Goal: Information Seeking & Learning: Learn about a topic

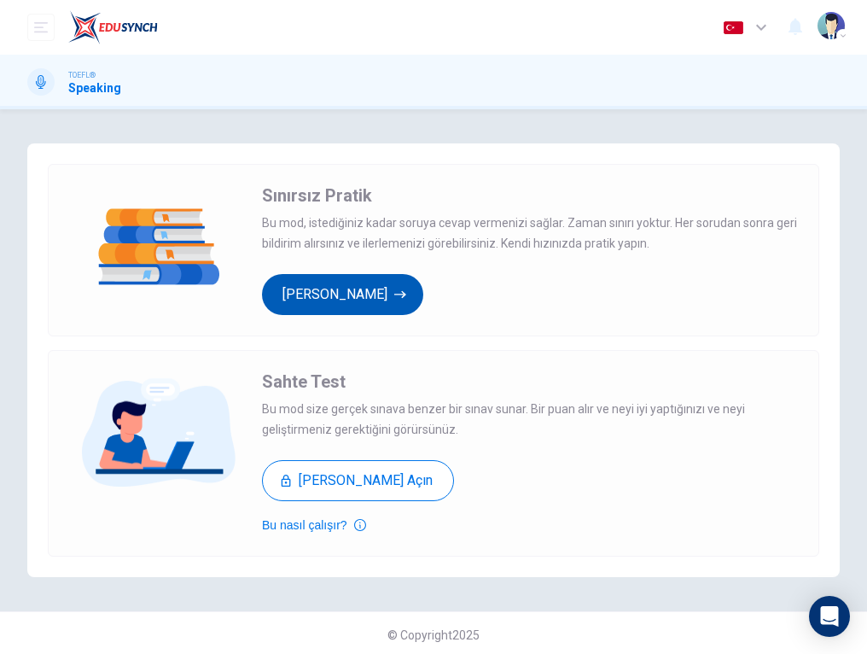
click at [415, 275] on button "[PERSON_NAME]" at bounding box center [342, 294] width 161 height 41
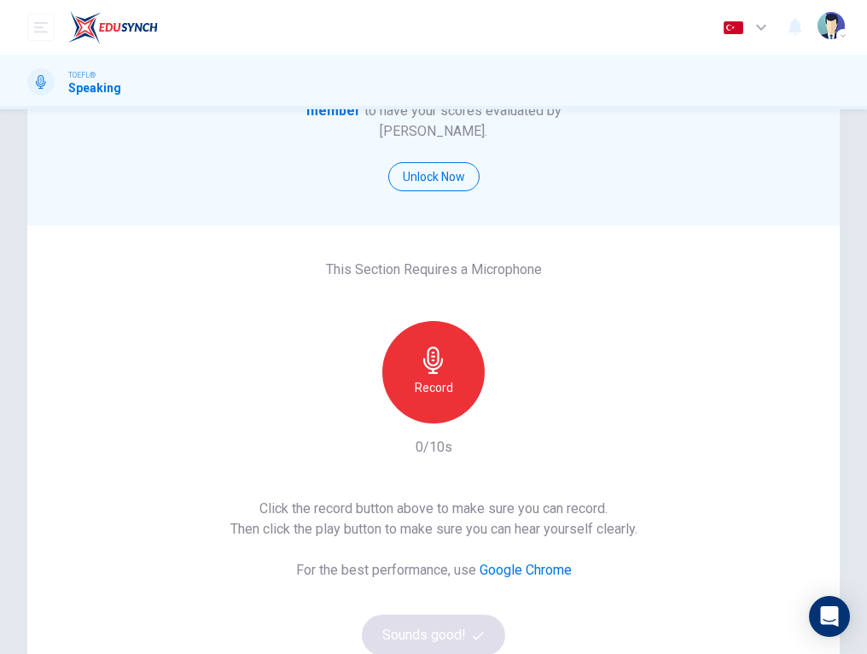
scroll to position [158, 0]
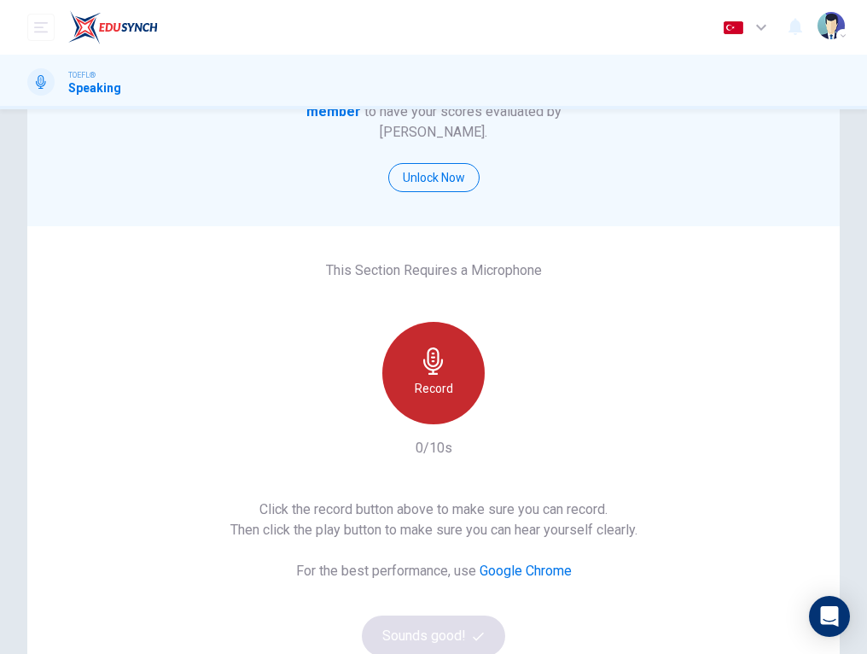
click at [448, 346] on div "Record" at bounding box center [433, 373] width 102 height 102
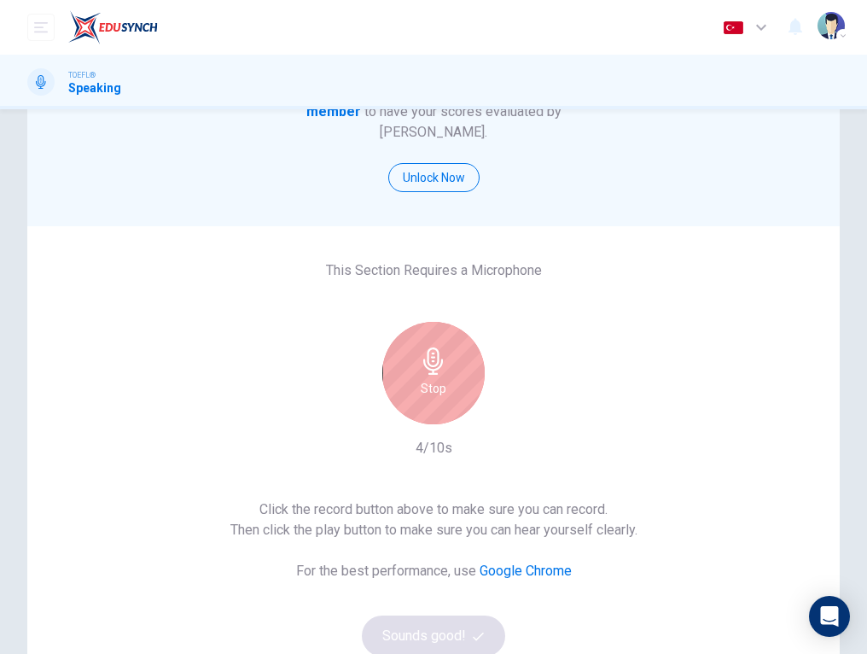
click at [453, 376] on div "Stop" at bounding box center [433, 373] width 102 height 102
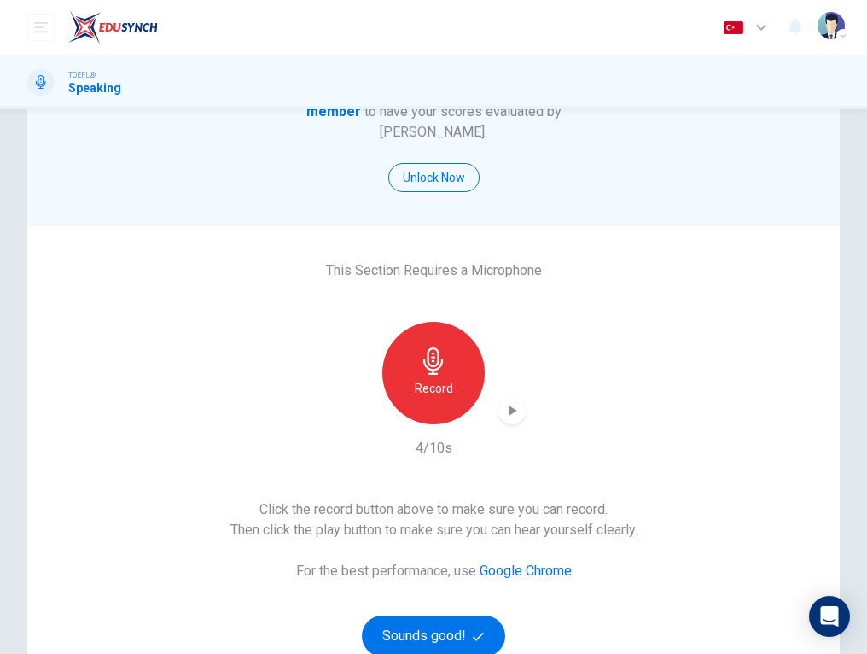
click at [512, 405] on icon "button" at bounding box center [513, 410] width 8 height 10
click at [441, 615] on button "Sounds good!" at bounding box center [433, 635] width 143 height 41
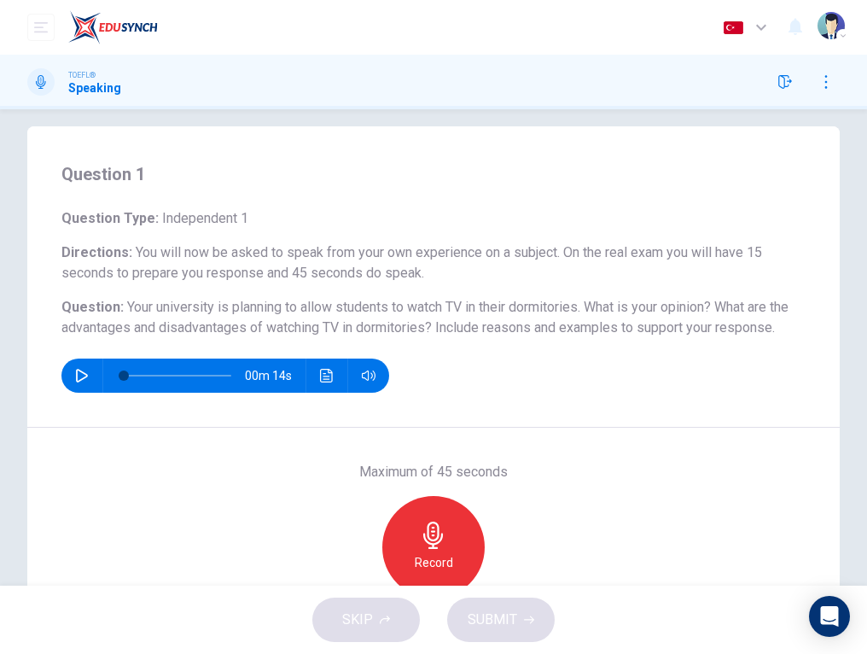
scroll to position [10, 0]
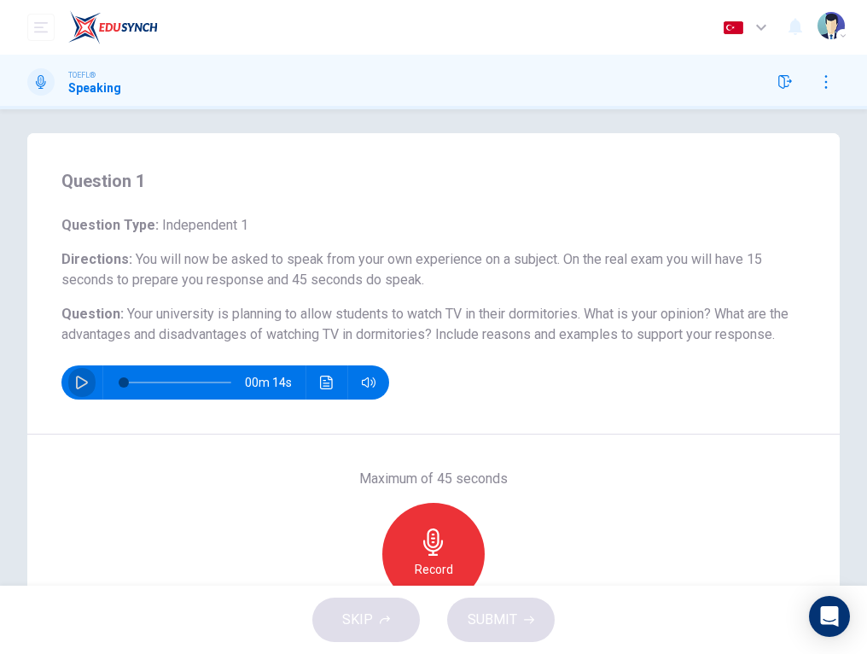
click at [81, 382] on icon "button" at bounding box center [82, 382] width 14 height 14
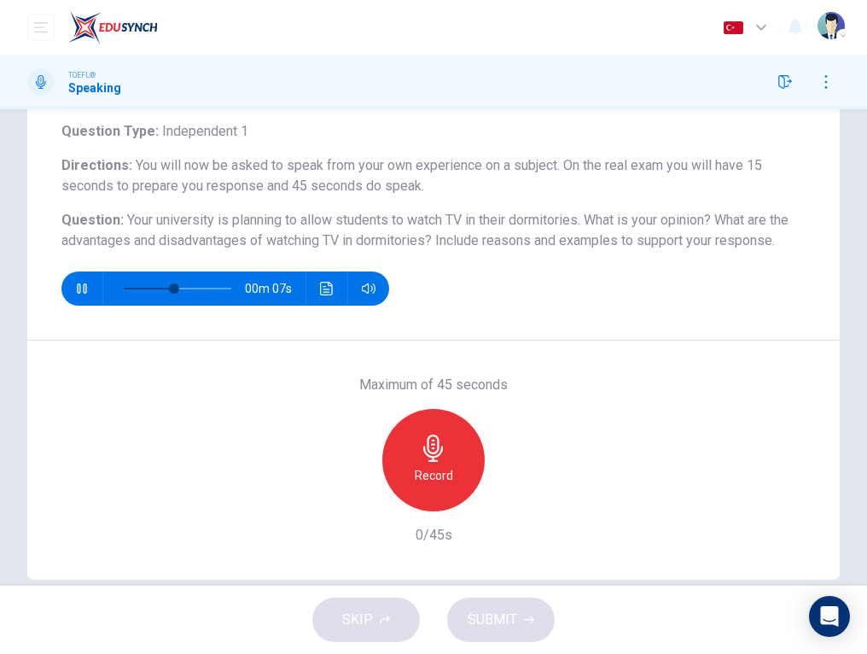
scroll to position [91, 0]
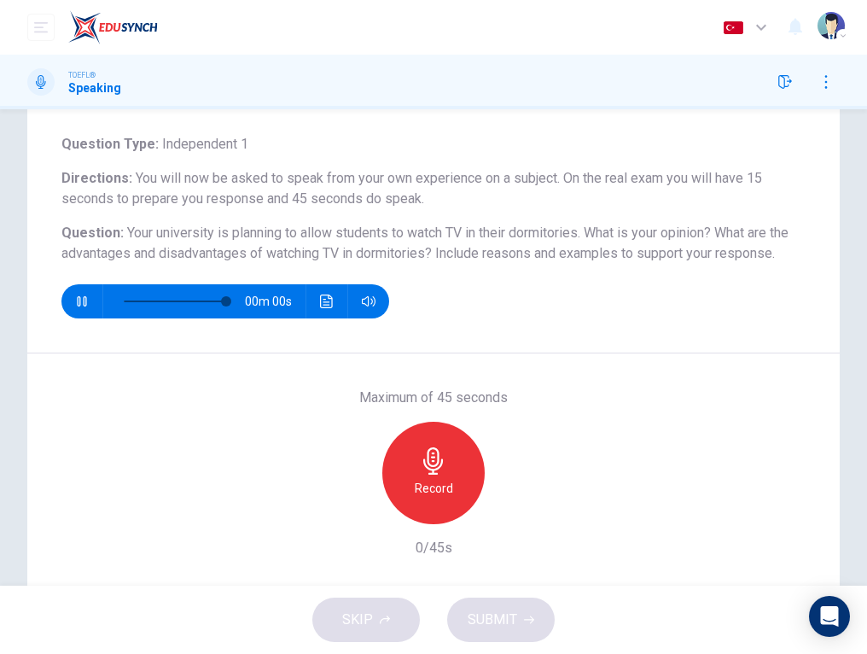
type input "0"
click at [458, 482] on div "Record" at bounding box center [433, 472] width 102 height 102
click at [506, 615] on span "SUBMIT" at bounding box center [492, 619] width 49 height 24
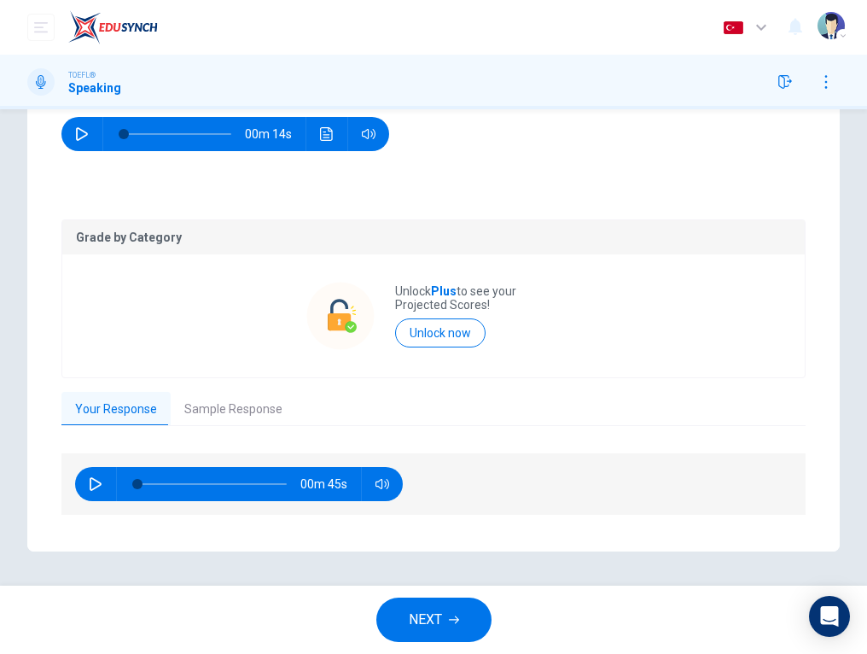
scroll to position [258, 0]
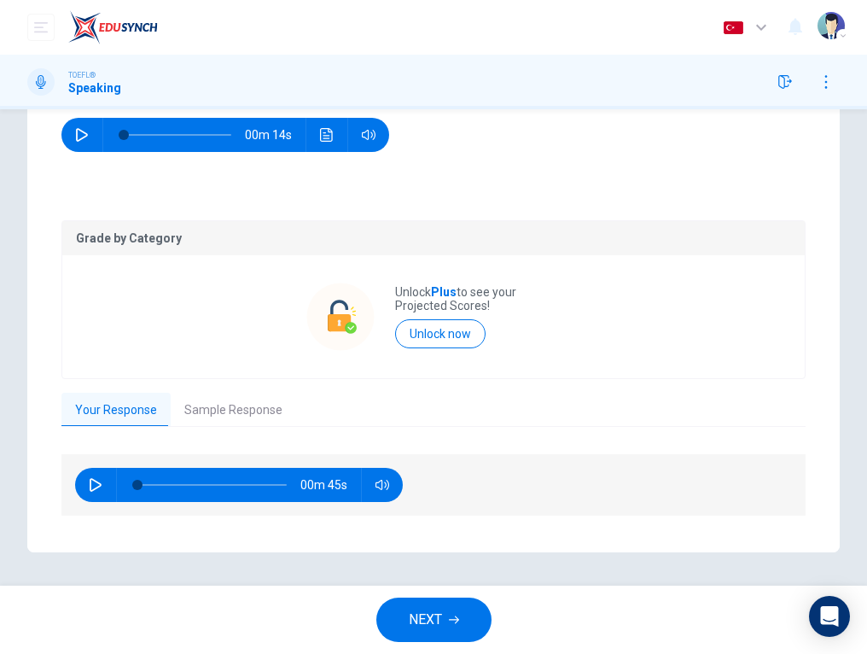
click at [417, 619] on span "NEXT" at bounding box center [425, 619] width 33 height 24
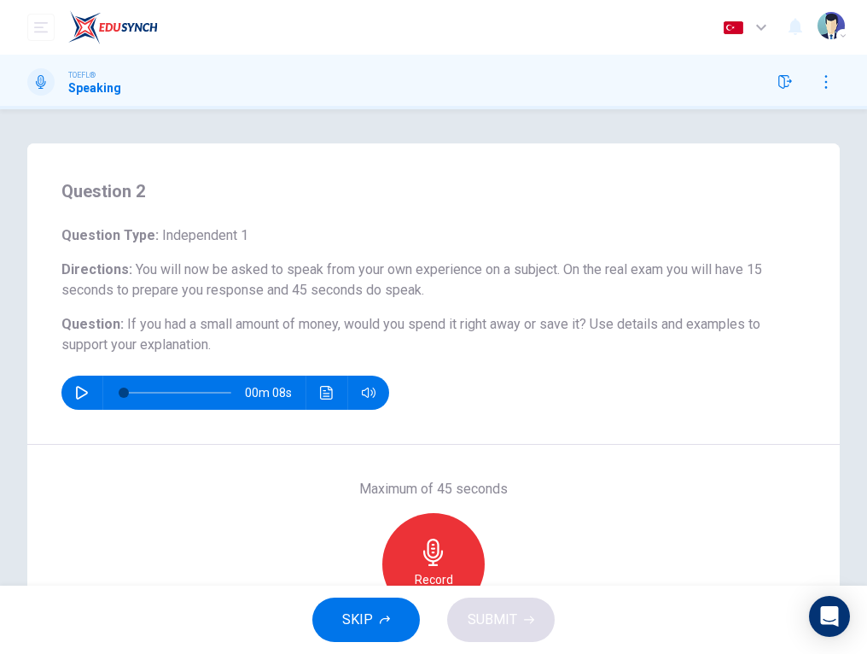
scroll to position [0, 0]
click at [69, 393] on button "button" at bounding box center [81, 392] width 27 height 34
click at [82, 388] on icon "button" at bounding box center [82, 393] width 12 height 14
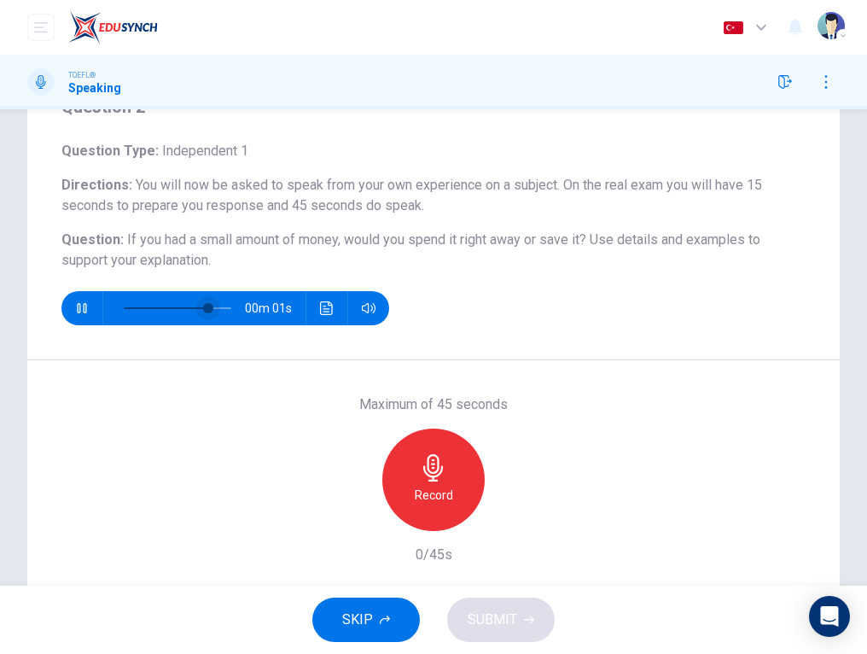
scroll to position [96, 0]
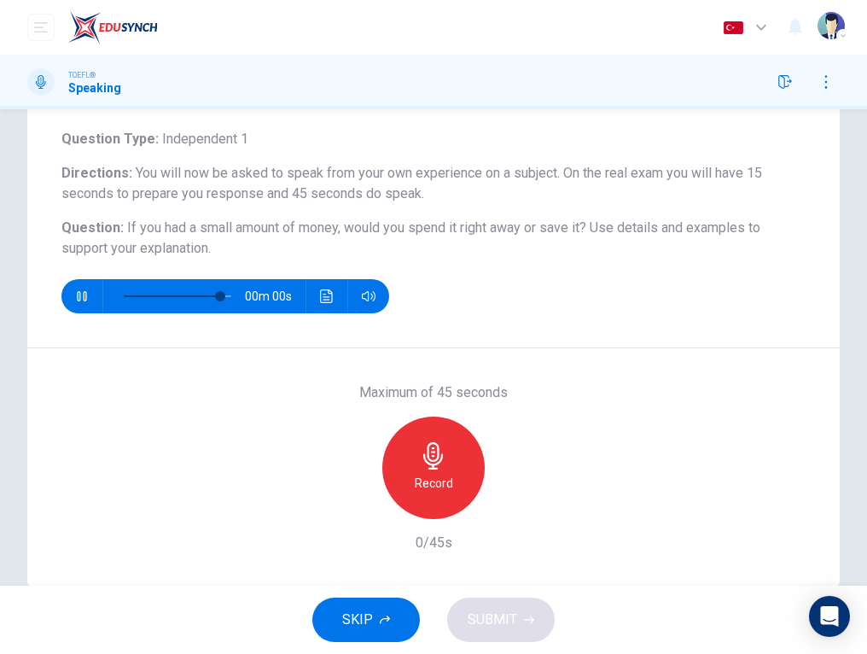
type input "0"
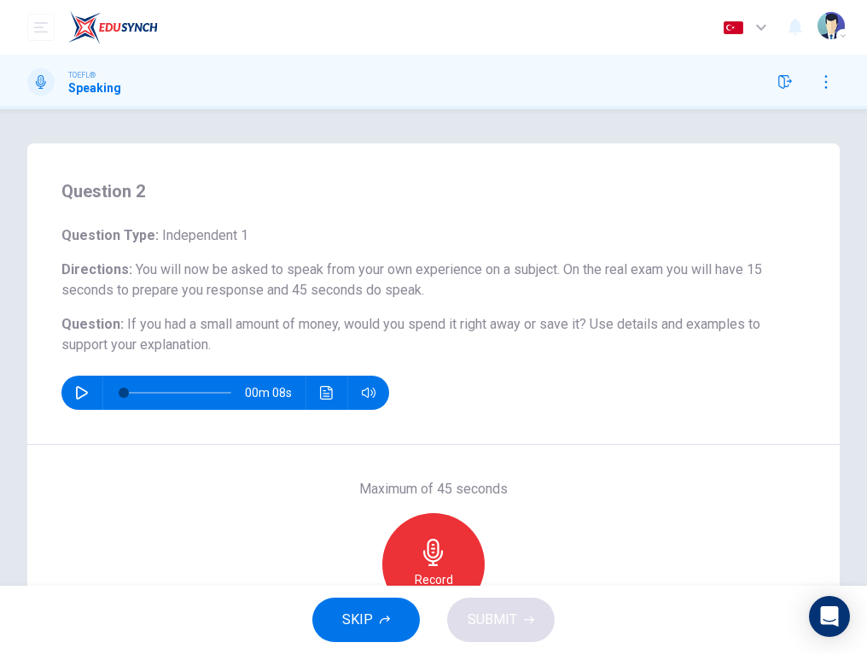
scroll to position [0, 0]
click at [397, 623] on button "SKIP" at bounding box center [365, 619] width 107 height 44
